Goal: Use online tool/utility: Utilize a website feature to perform a specific function

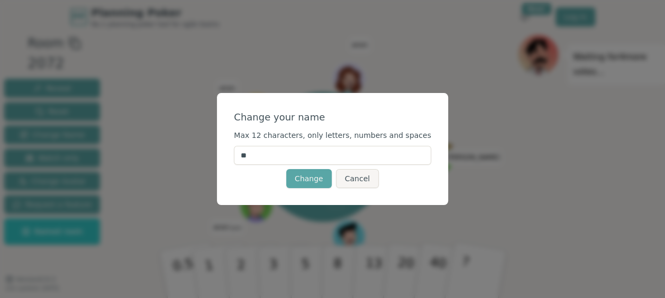
type input "*"
type input "****"
click at [303, 174] on button "Change" at bounding box center [308, 178] width 45 height 19
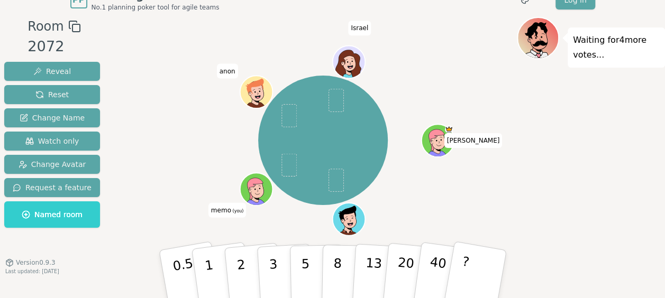
scroll to position [26, 0]
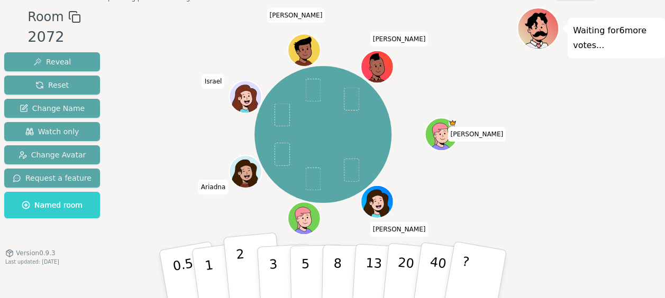
click at [243, 264] on button "2" at bounding box center [253, 275] width 60 height 84
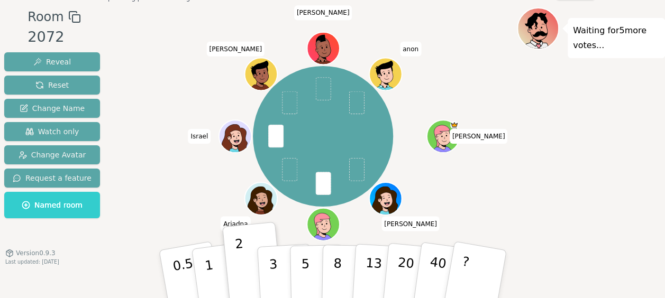
click at [320, 224] on icon at bounding box center [324, 223] width 32 height 3
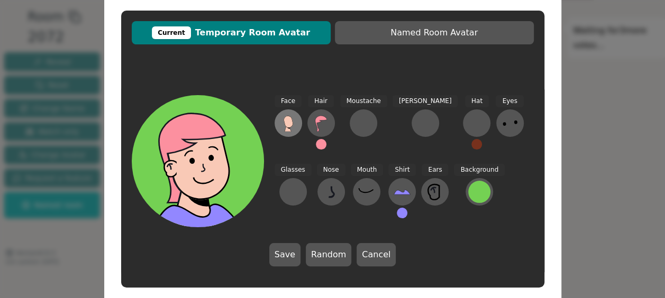
click at [294, 123] on icon at bounding box center [288, 123] width 17 height 17
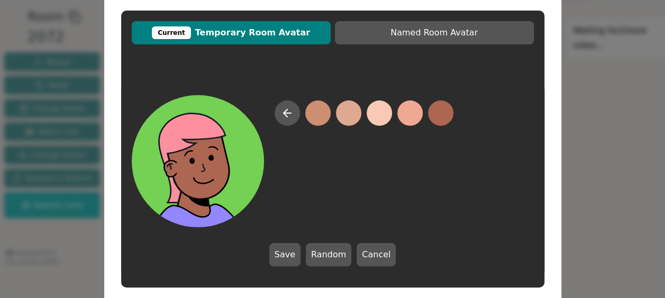
click at [437, 112] on button at bounding box center [440, 112] width 25 height 25
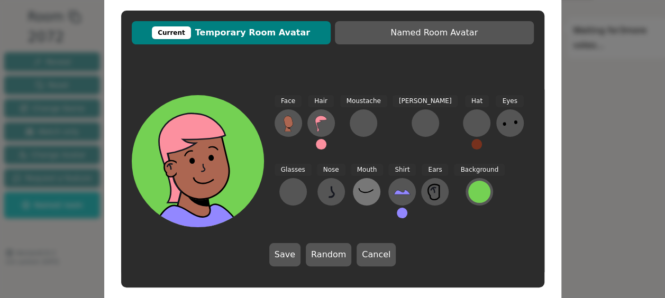
click at [358, 189] on icon at bounding box center [366, 191] width 17 height 17
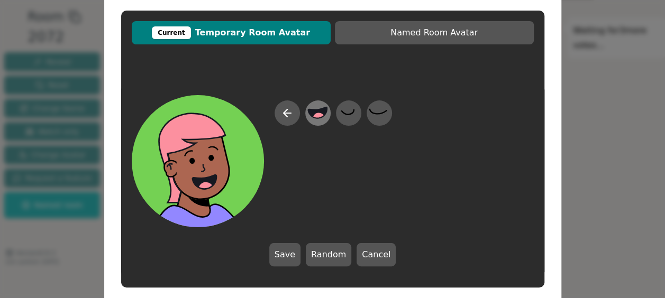
click at [322, 113] on icon at bounding box center [317, 112] width 19 height 11
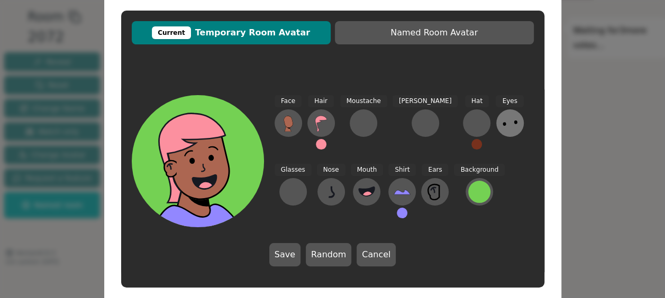
click at [501, 122] on icon at bounding box center [509, 123] width 17 height 17
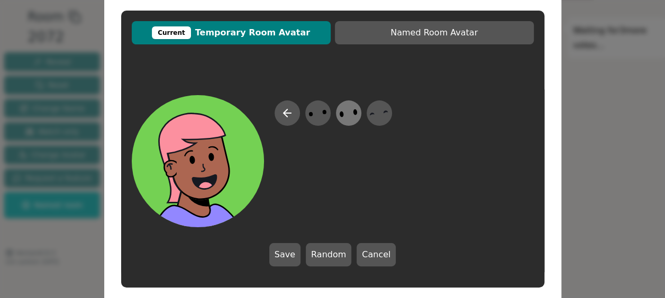
click at [354, 116] on icon at bounding box center [348, 114] width 21 height 24
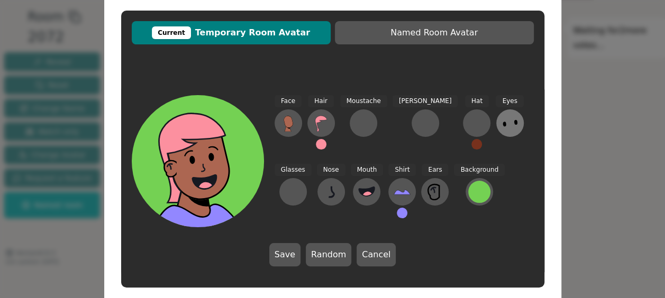
click at [501, 117] on icon at bounding box center [509, 123] width 17 height 17
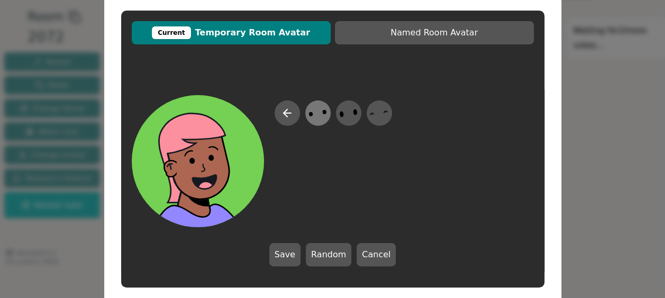
click at [319, 113] on icon at bounding box center [317, 114] width 21 height 24
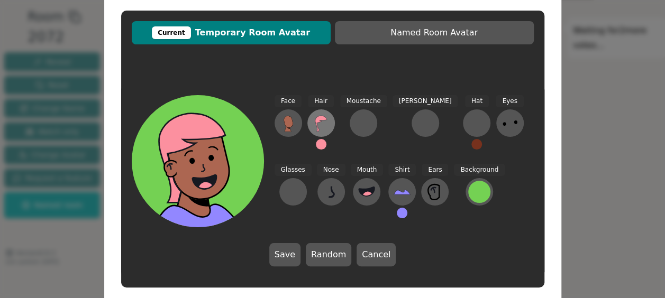
click at [319, 122] on icon at bounding box center [320, 123] width 17 height 17
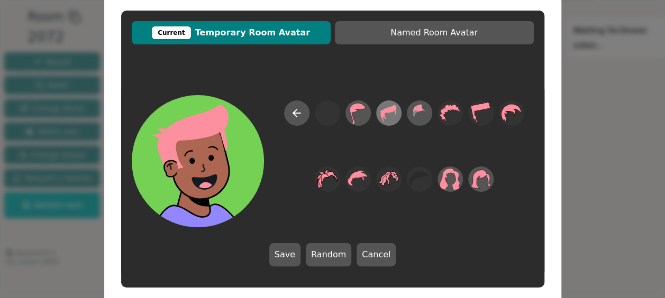
click at [391, 116] on icon at bounding box center [388, 114] width 21 height 24
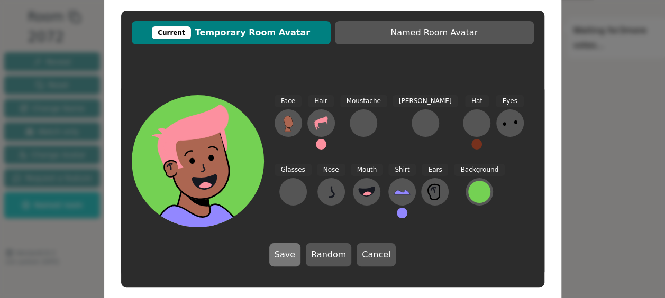
click at [290, 254] on button "Save" at bounding box center [284, 254] width 31 height 23
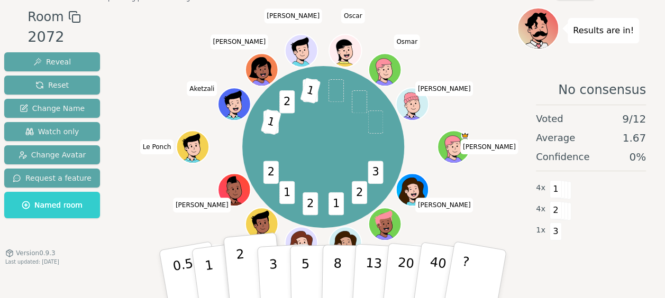
click at [247, 255] on button "2" at bounding box center [253, 275] width 60 height 84
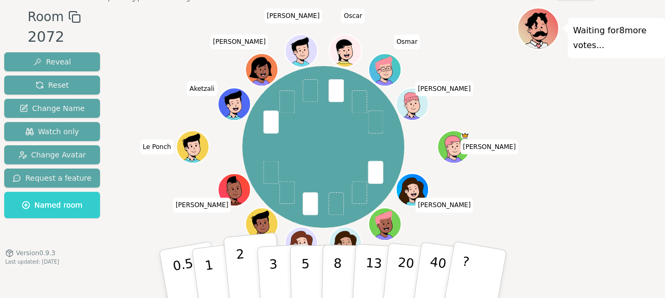
click at [237, 261] on p "2" at bounding box center [242, 276] width 14 height 58
click at [219, 264] on button "1" at bounding box center [221, 275] width 63 height 86
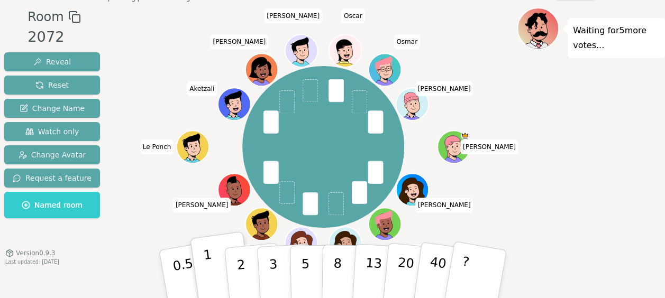
click at [213, 265] on button "1" at bounding box center [221, 275] width 63 height 86
click at [209, 257] on p "1" at bounding box center [210, 276] width 16 height 58
click at [386, 222] on icon at bounding box center [386, 223] width 32 height 3
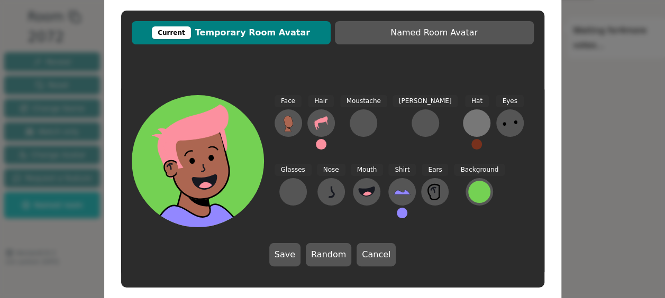
click at [463, 113] on button at bounding box center [476, 122] width 27 height 27
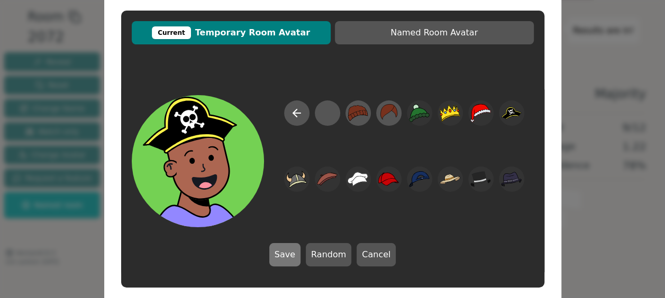
click at [290, 255] on button "Save" at bounding box center [284, 254] width 31 height 23
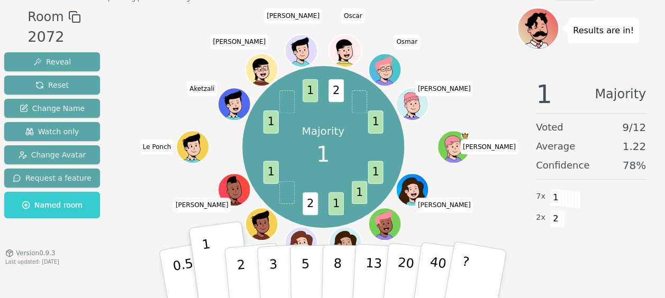
click at [392, 220] on icon at bounding box center [385, 222] width 25 height 4
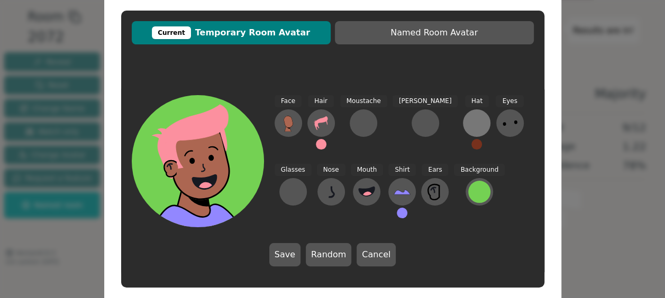
click at [468, 127] on div at bounding box center [476, 123] width 17 height 17
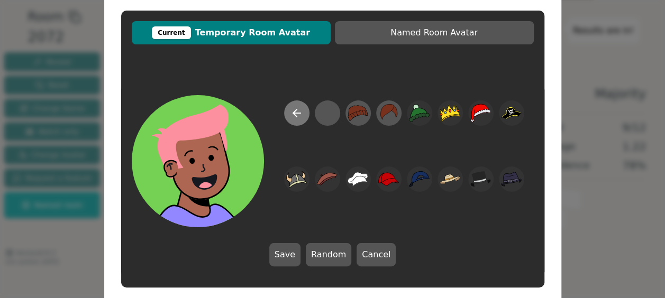
click at [293, 114] on icon at bounding box center [295, 112] width 4 height 7
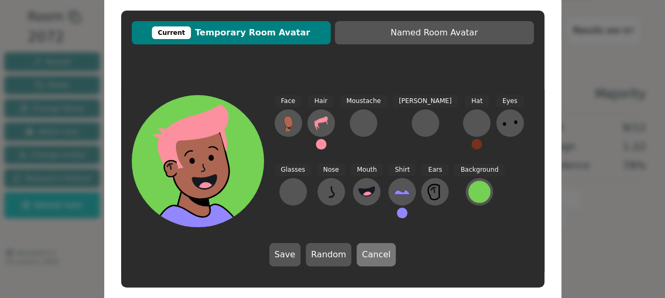
click at [376, 255] on button "Cancel" at bounding box center [375, 254] width 39 height 23
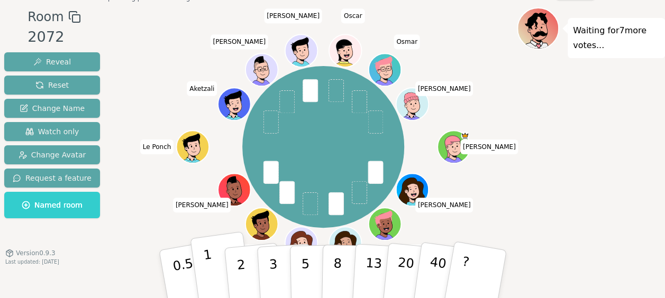
click at [216, 270] on button "1" at bounding box center [221, 275] width 63 height 86
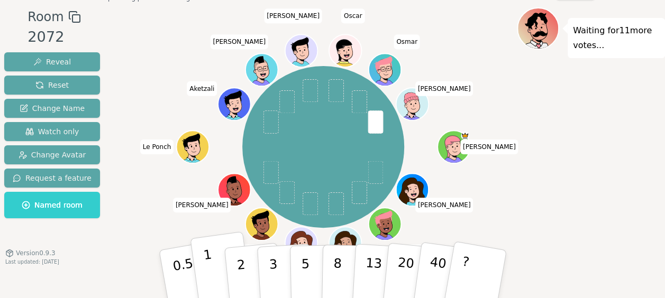
click at [209, 271] on p "1" at bounding box center [210, 276] width 16 height 58
click at [214, 263] on button "1" at bounding box center [221, 275] width 63 height 86
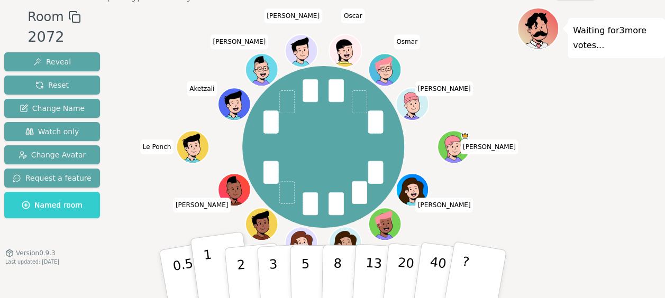
click at [210, 247] on button "1" at bounding box center [221, 275] width 63 height 86
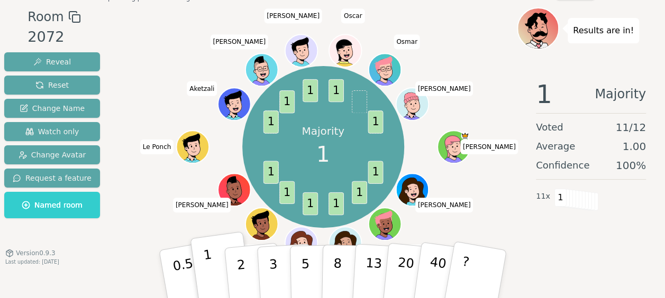
click at [206, 256] on p "1" at bounding box center [210, 276] width 16 height 58
